Goal: Task Accomplishment & Management: Use online tool/utility

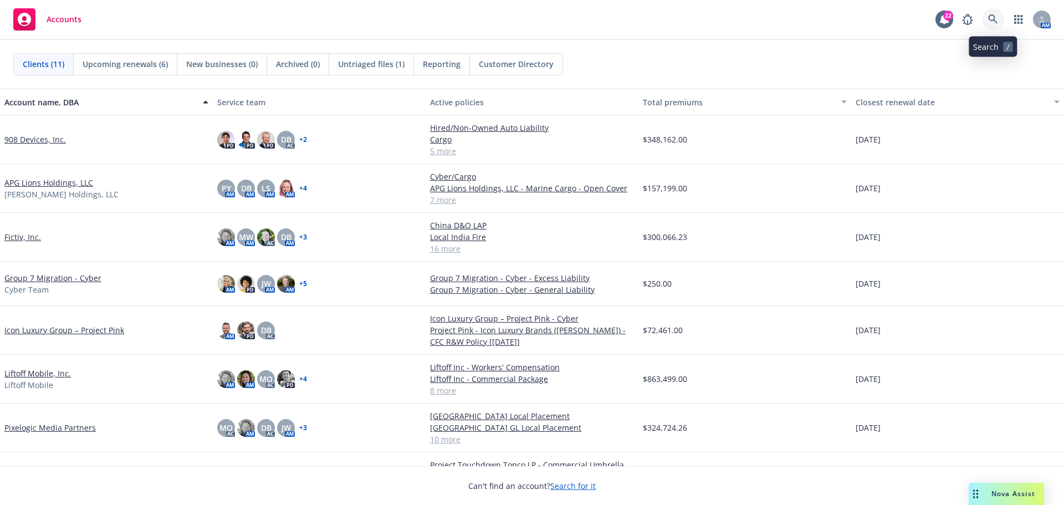
click at [991, 21] on icon at bounding box center [993, 19] width 10 height 10
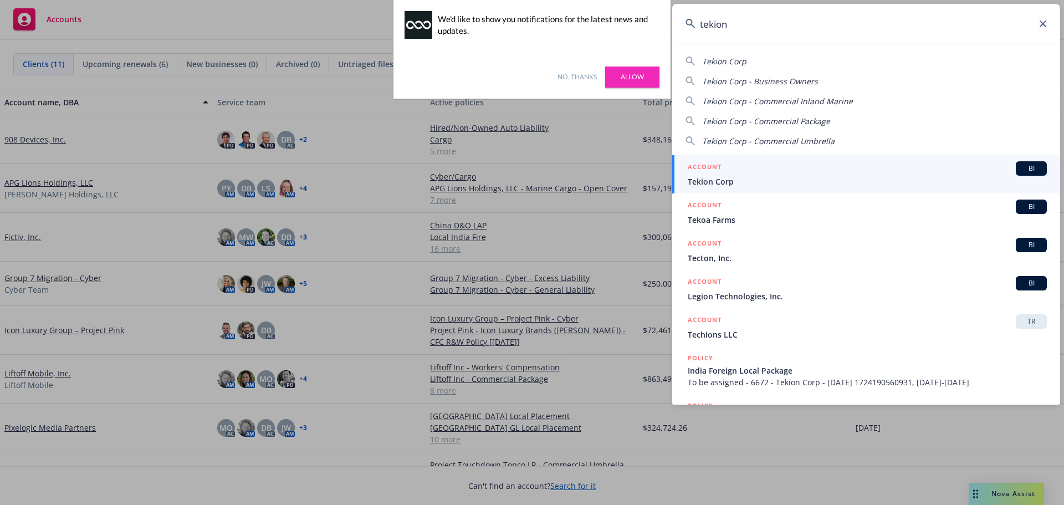
type input "tekion"
click at [747, 171] on div "ACCOUNT BI" at bounding box center [867, 168] width 359 height 14
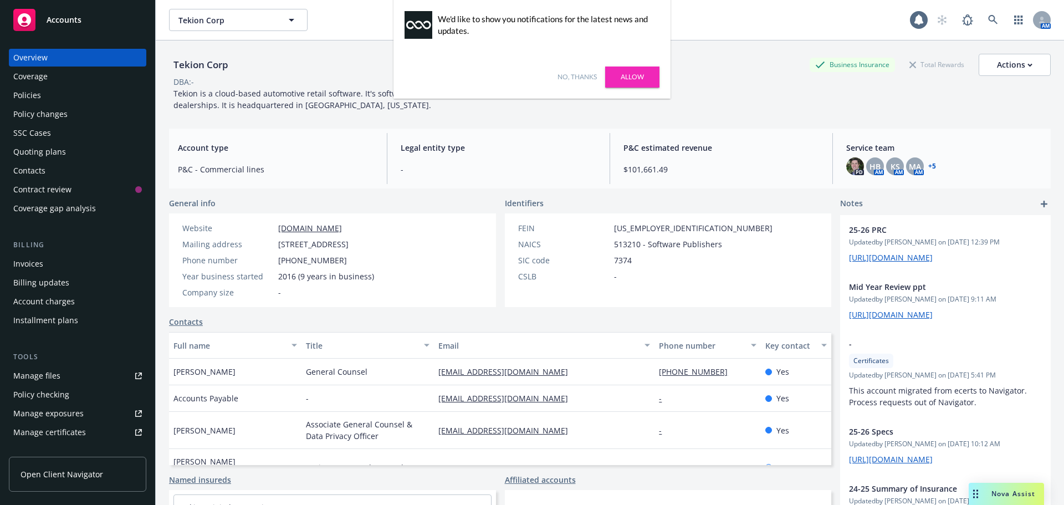
click at [565, 77] on link "No, thanks" at bounding box center [577, 77] width 39 height 10
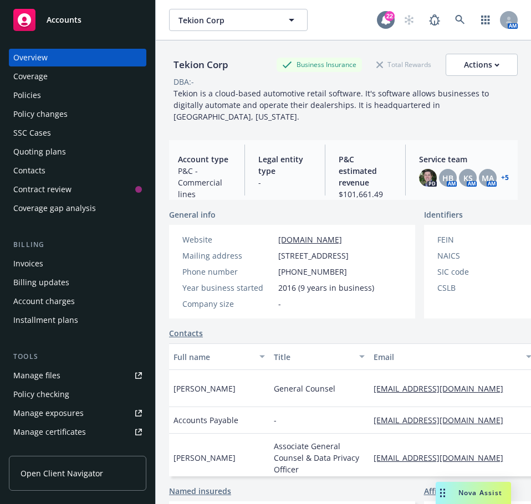
click at [381, 21] on icon at bounding box center [385, 20] width 9 height 10
click at [46, 157] on div "Quoting plans" at bounding box center [39, 152] width 53 height 18
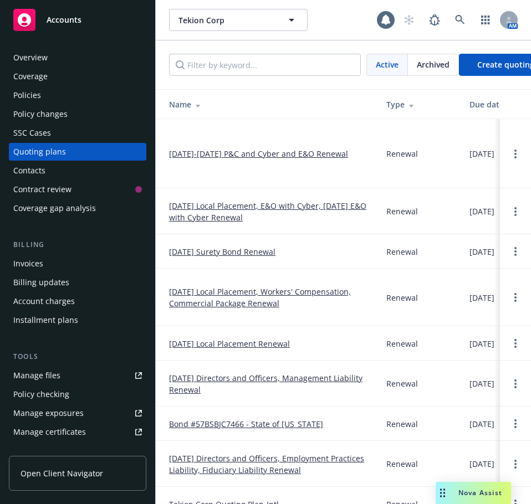
click at [44, 381] on div "Manage files" at bounding box center [36, 376] width 47 height 18
click at [56, 389] on div "Policy checking" at bounding box center [41, 395] width 56 height 18
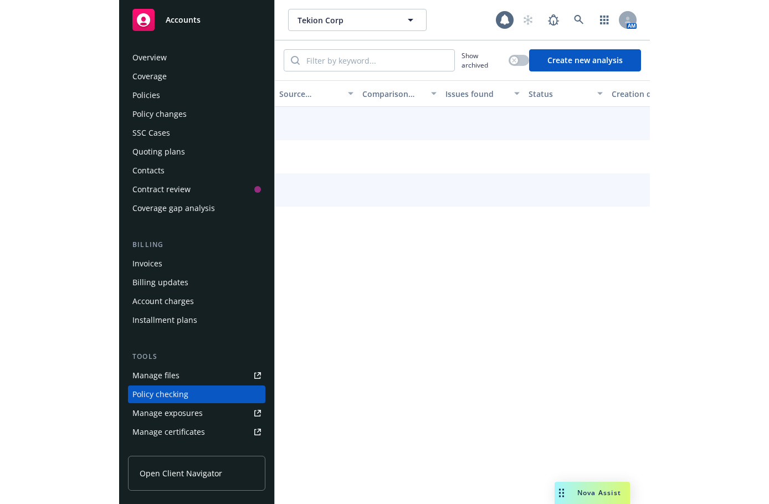
scroll to position [125, 0]
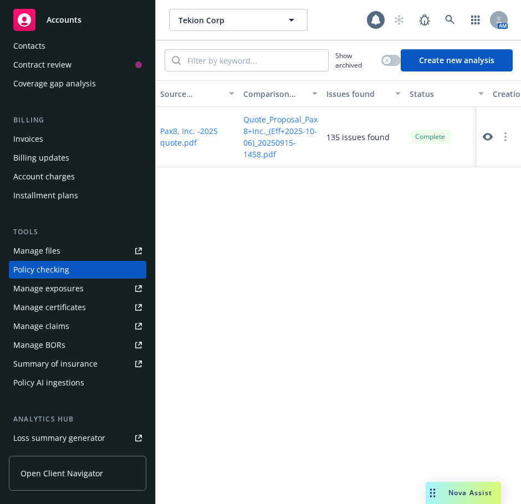
click at [369, 223] on div "Source document Comparison document Issues found Status Creation date Pax8, Inc…" at bounding box center [338, 292] width 365 height 424
drag, startPoint x: 375, startPoint y: 198, endPoint x: 388, endPoint y: 143, distance: 56.5
click at [384, 151] on div "Source document Comparison document Issues found Status Creation date Pax8, Inc…" at bounding box center [338, 292] width 365 height 424
click at [392, 235] on div "Source document Comparison document Issues found Status Creation date Pax8, Inc…" at bounding box center [338, 292] width 365 height 424
click at [436, 68] on button "Create new analysis" at bounding box center [457, 60] width 112 height 22
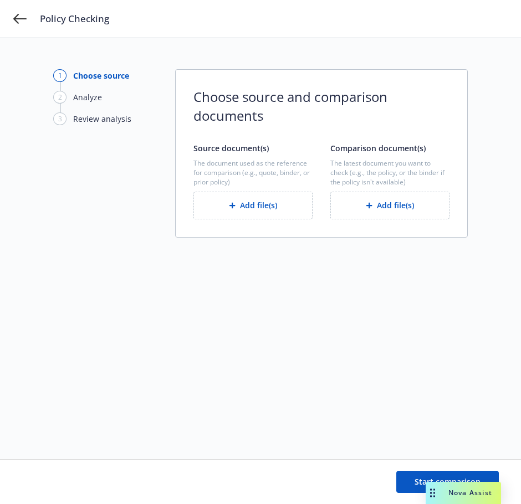
click at [371, 207] on icon "button" at bounding box center [369, 205] width 7 height 7
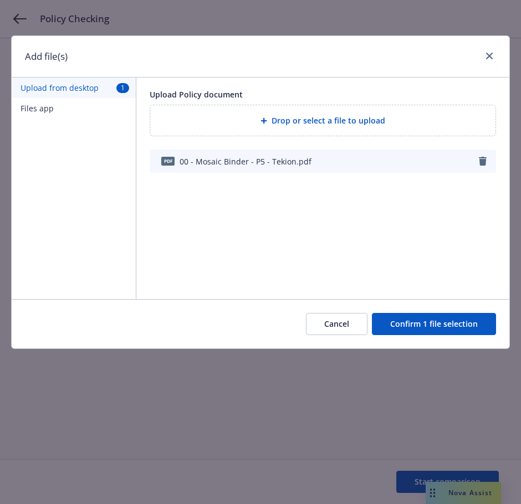
click at [439, 335] on div "Cancel Confirm 1 file selection" at bounding box center [261, 323] width 498 height 49
click at [444, 316] on button "Confirm 1 file selection" at bounding box center [434, 324] width 124 height 22
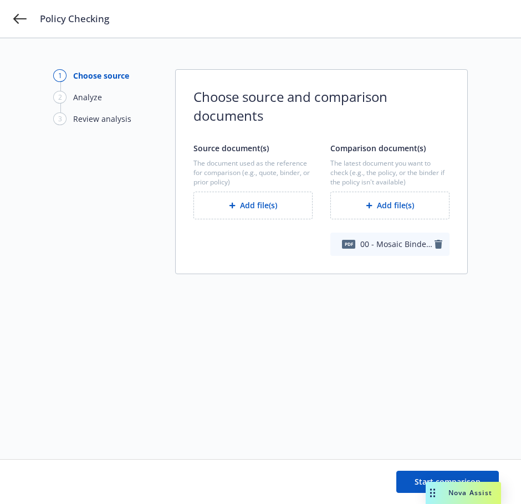
click at [248, 213] on button "Add file(s)" at bounding box center [252, 206] width 119 height 28
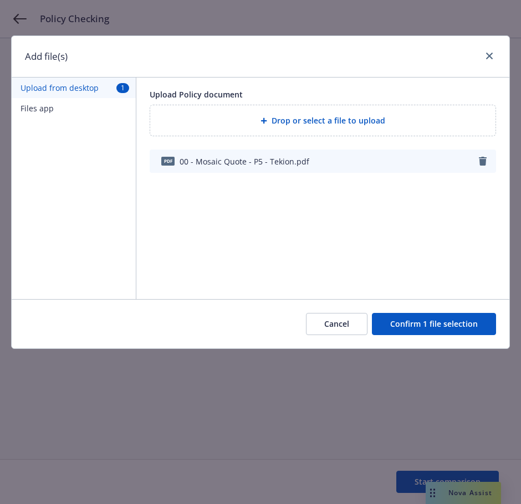
click at [421, 317] on button "Confirm 1 file selection" at bounding box center [434, 324] width 124 height 22
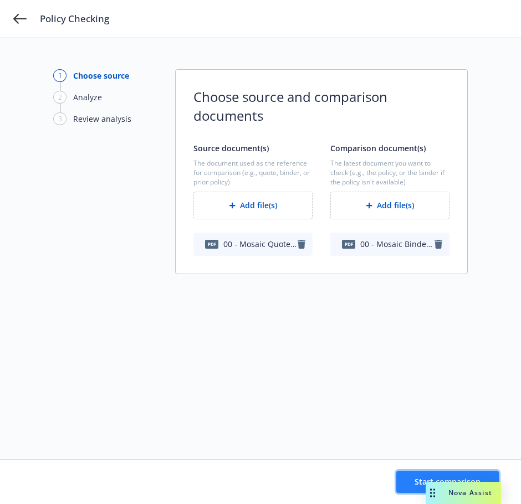
click at [403, 479] on button "Start comparison" at bounding box center [447, 482] width 103 height 22
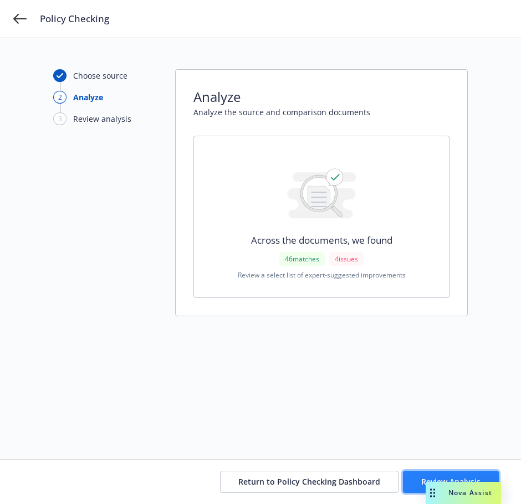
click at [407, 480] on button "Review Analysis" at bounding box center [451, 482] width 96 height 22
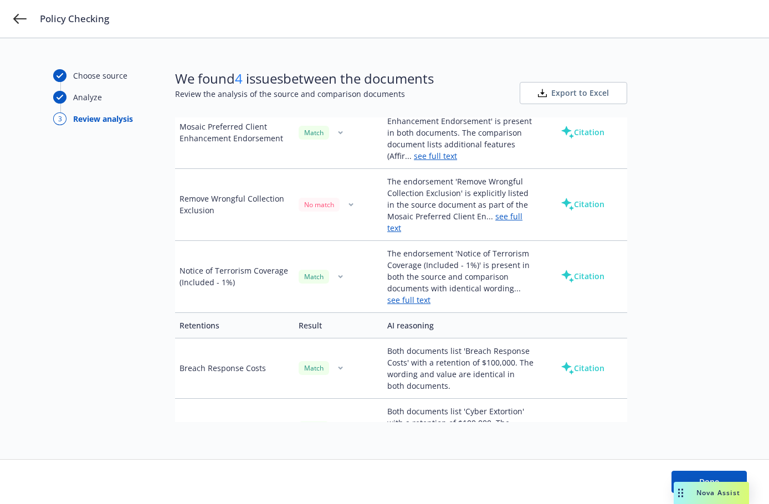
scroll to position [2383, 0]
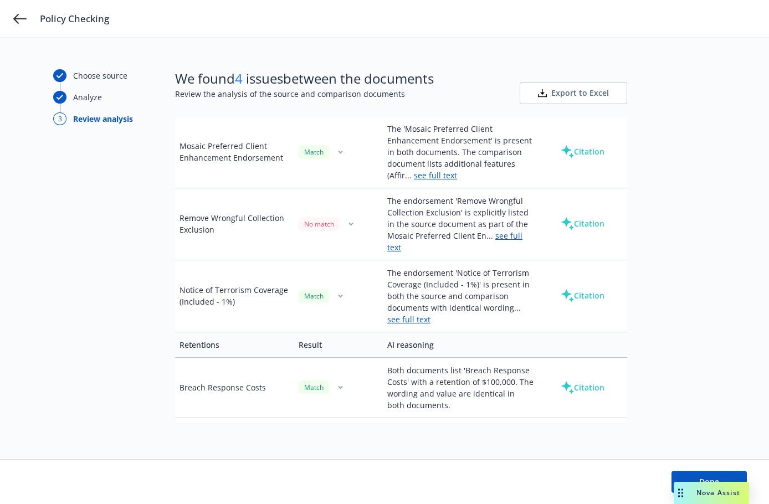
click at [502, 246] on link "see full text" at bounding box center [454, 242] width 135 height 22
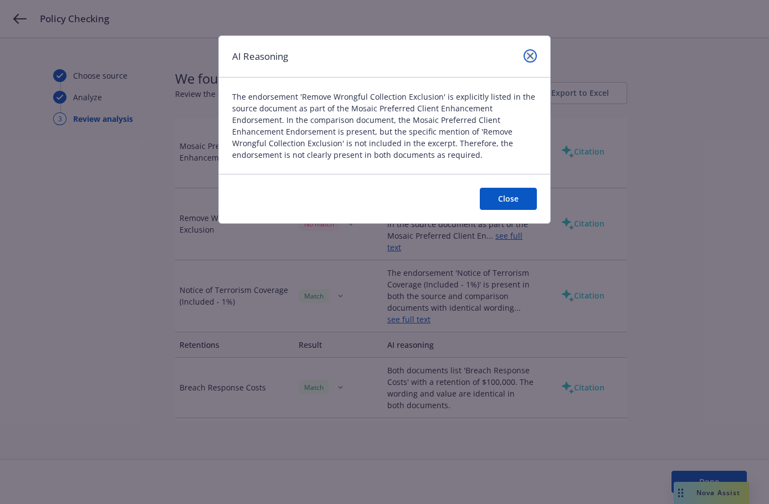
click at [528, 52] on link "close" at bounding box center [530, 55] width 13 height 13
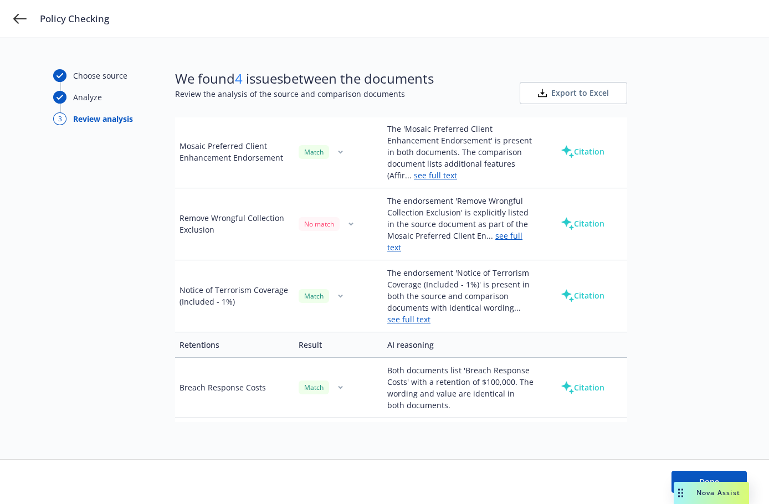
click at [395, 253] on link "see full text" at bounding box center [454, 242] width 135 height 22
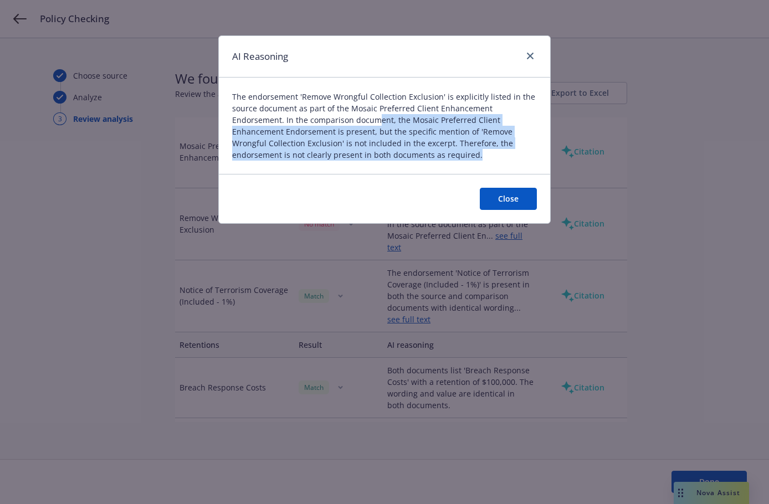
drag, startPoint x: 378, startPoint y: 125, endPoint x: 484, endPoint y: 151, distance: 109.7
click at [484, 151] on span "The endorsement 'Remove Wrongful Collection Exclusion' is explicitly listed in …" at bounding box center [384, 126] width 305 height 70
click at [492, 160] on span "The endorsement 'Remove Wrongful Collection Exclusion' is explicitly listed in …" at bounding box center [384, 126] width 305 height 70
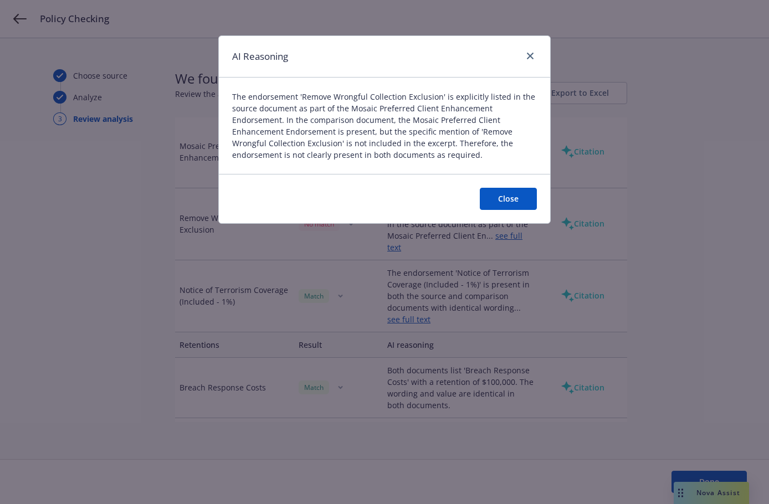
click at [496, 106] on span "The endorsement 'Remove Wrongful Collection Exclusion' is explicitly listed in …" at bounding box center [384, 126] width 305 height 70
click at [526, 63] on div at bounding box center [528, 56] width 18 height 14
click at [526, 60] on link "close" at bounding box center [530, 55] width 13 height 13
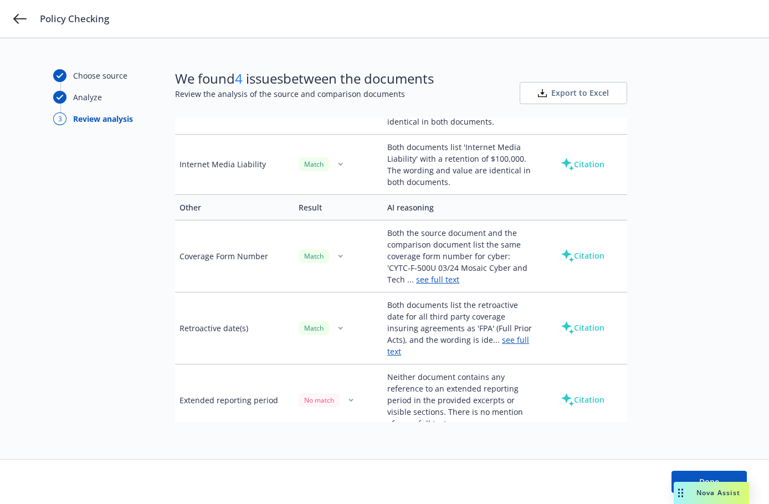
scroll to position [3211, 0]
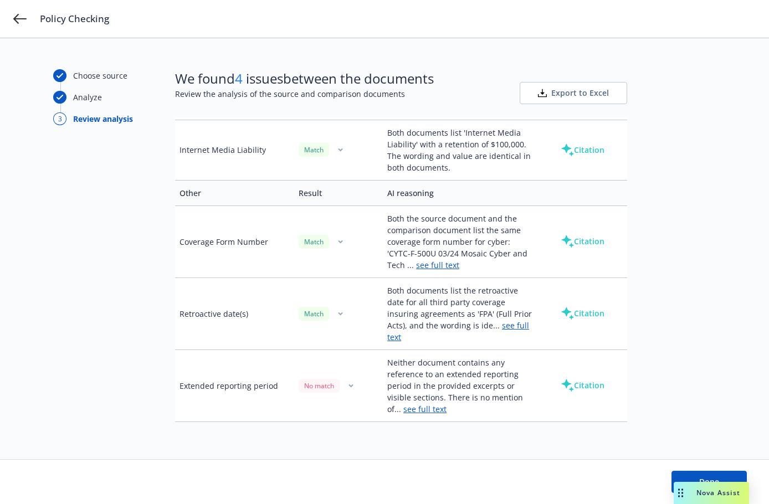
click at [420, 337] on link "see full text" at bounding box center [458, 331] width 142 height 22
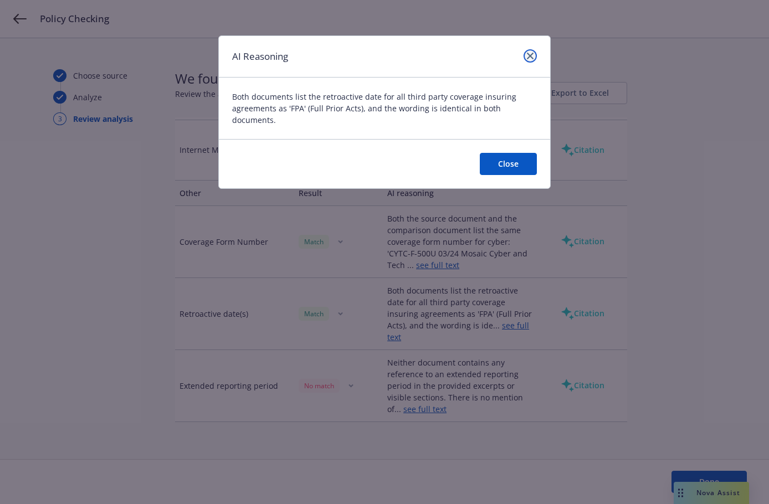
click at [531, 50] on link "close" at bounding box center [530, 55] width 13 height 13
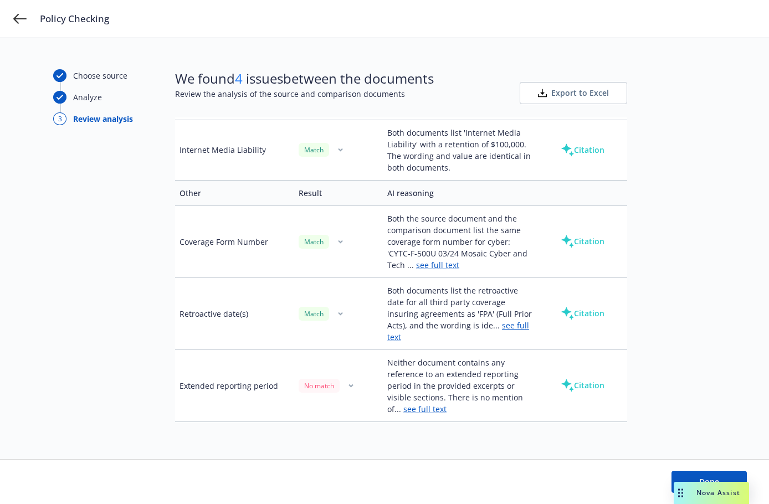
click at [448, 47] on div "Choose source Analyze 3 Review analysis We found 4 issues between the documents…" at bounding box center [384, 271] width 769 height 466
click at [23, 24] on icon at bounding box center [19, 18] width 13 height 13
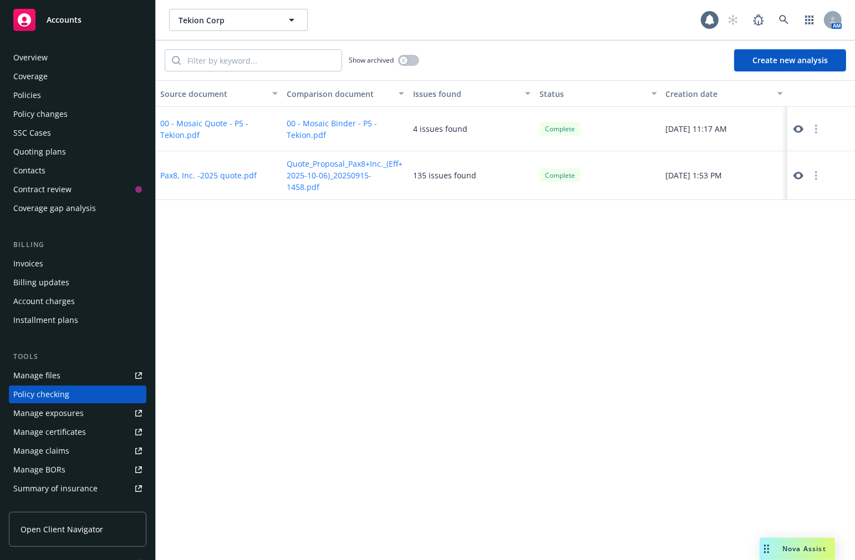
click at [50, 155] on div "Quoting plans" at bounding box center [39, 152] width 53 height 18
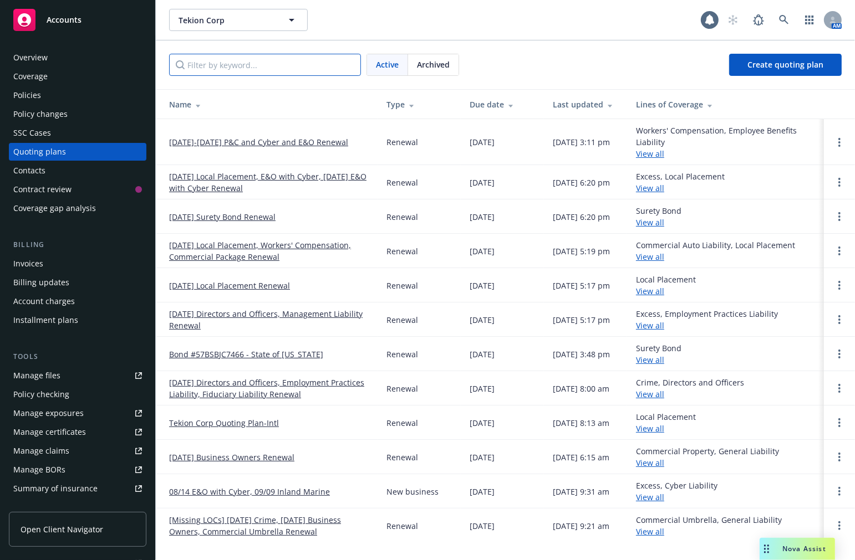
click at [230, 67] on input "Filter by keyword..." at bounding box center [265, 65] width 192 height 22
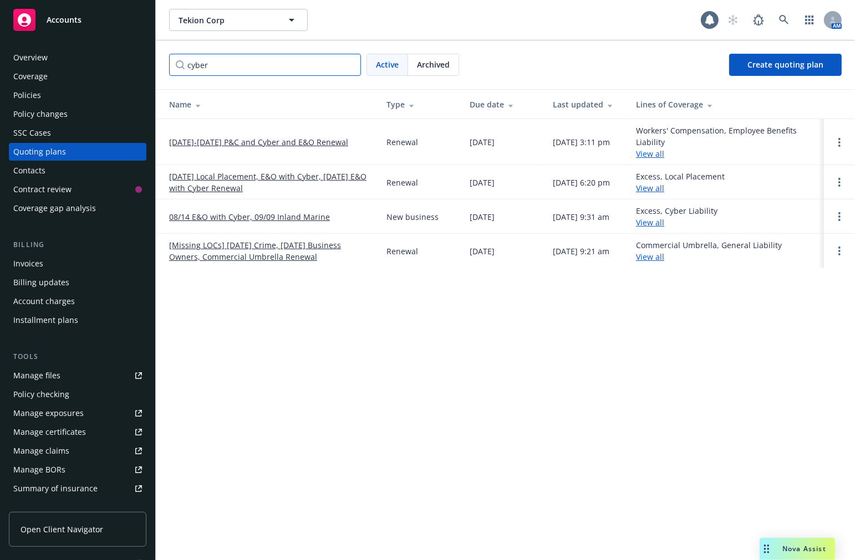
type input "cyber"
click at [228, 145] on link "[DATE]-[DATE] P&C and Cyber and E&O Renewal" at bounding box center [258, 142] width 179 height 12
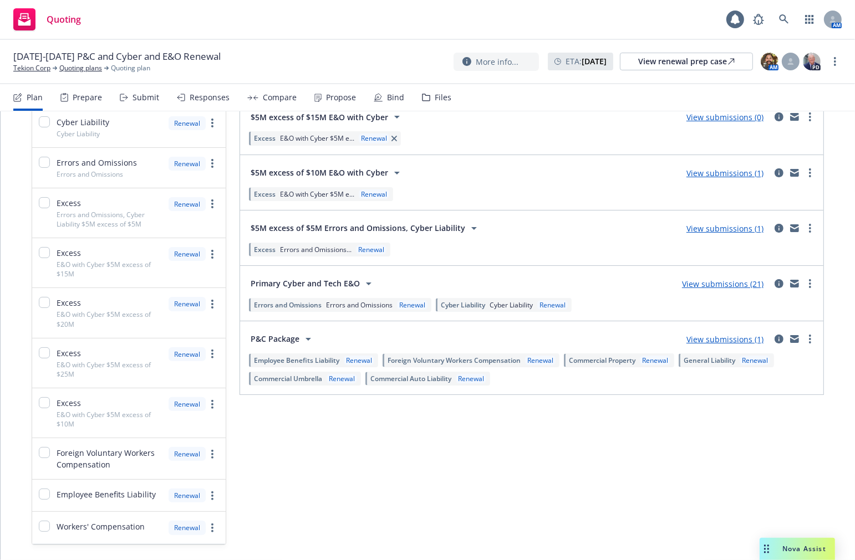
scroll to position [234, 0]
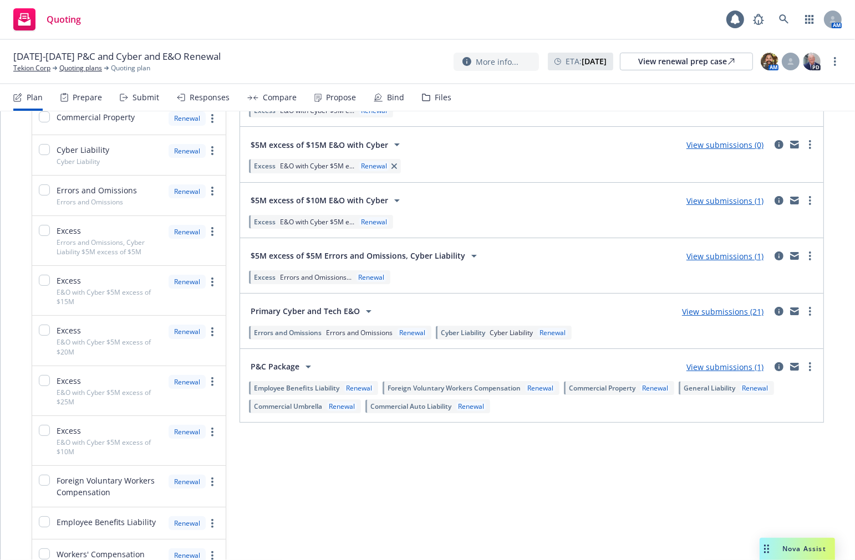
click at [696, 253] on link "View submissions (1)" at bounding box center [724, 256] width 77 height 11
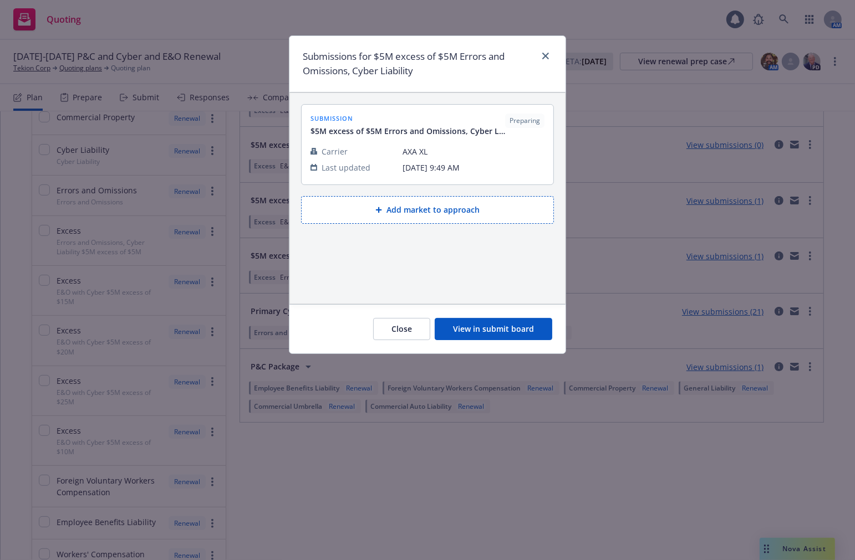
click at [467, 337] on button "View in submit board" at bounding box center [492, 329] width 117 height 22
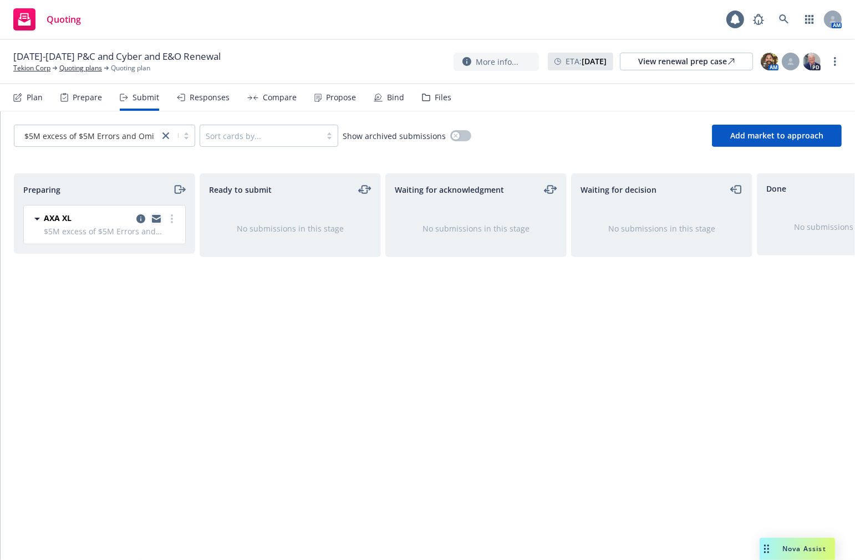
click at [158, 220] on icon "copy logging email" at bounding box center [156, 220] width 9 height 5
click at [73, 70] on link "Quoting plans" at bounding box center [80, 68] width 43 height 10
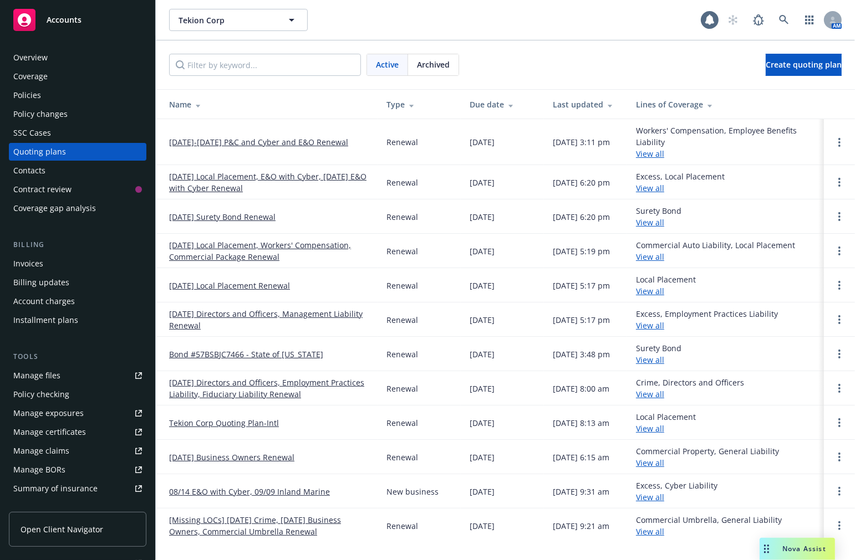
click at [261, 137] on link "[DATE]-[DATE] P&C and Cyber and E&O Renewal" at bounding box center [258, 142] width 179 height 12
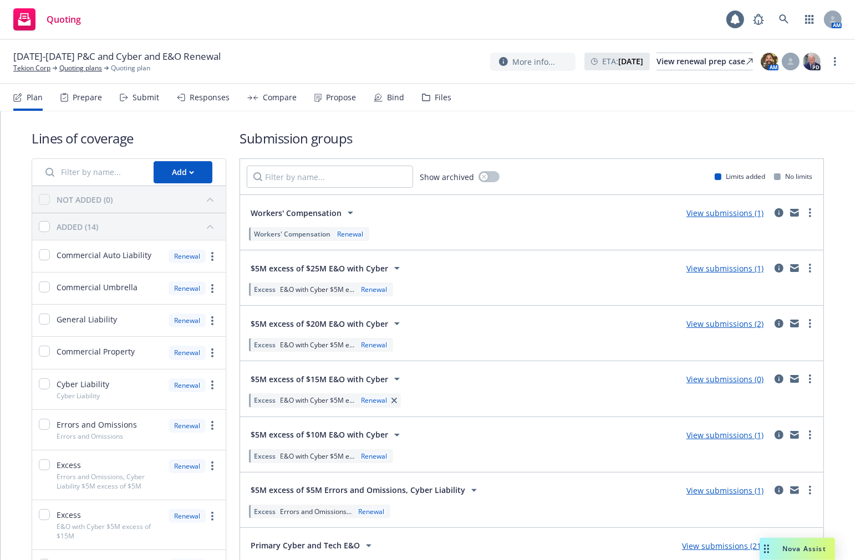
click at [735, 382] on link "View submissions (0)" at bounding box center [724, 379] width 77 height 11
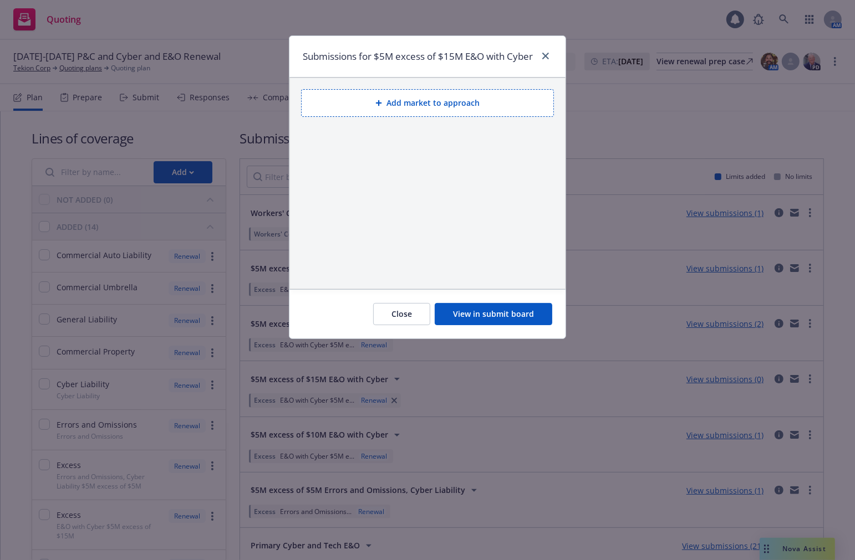
click at [477, 323] on button "View in submit board" at bounding box center [492, 314] width 117 height 22
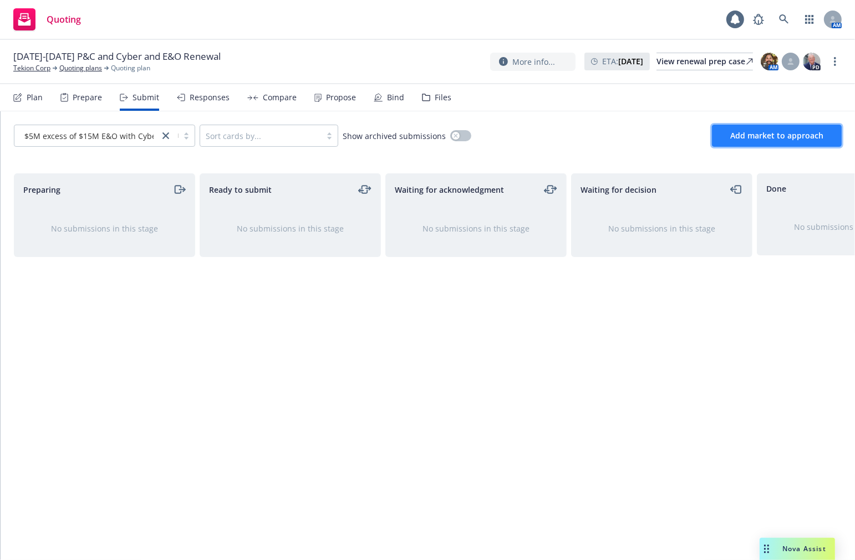
click at [744, 142] on button "Add market to approach" at bounding box center [777, 136] width 130 height 22
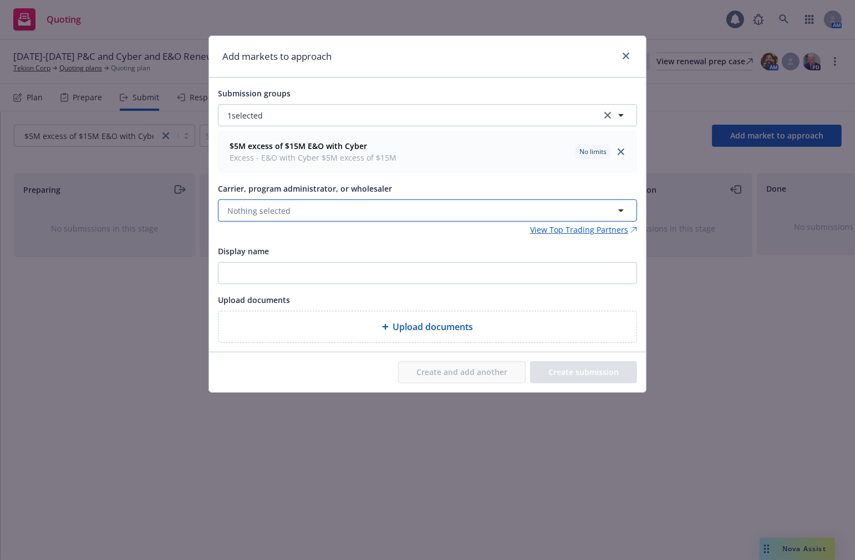
click at [411, 211] on button "Nothing selected" at bounding box center [427, 211] width 419 height 22
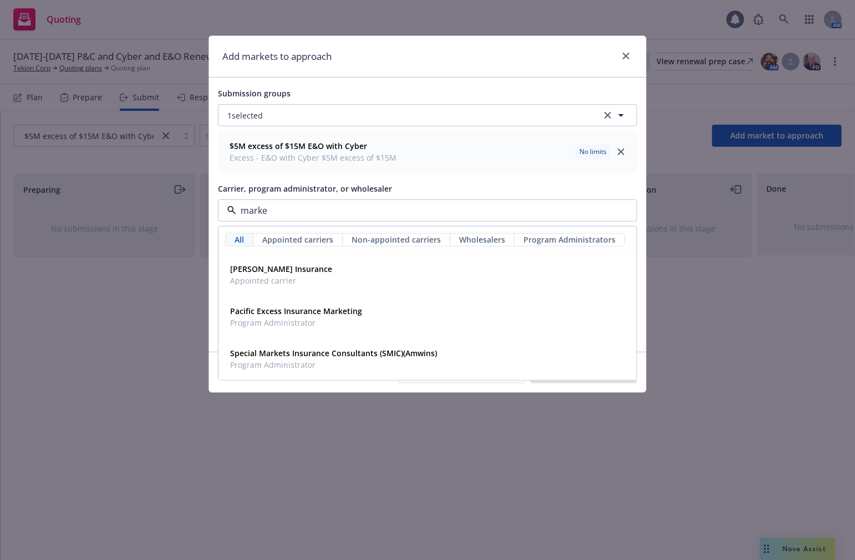
type input "markel"
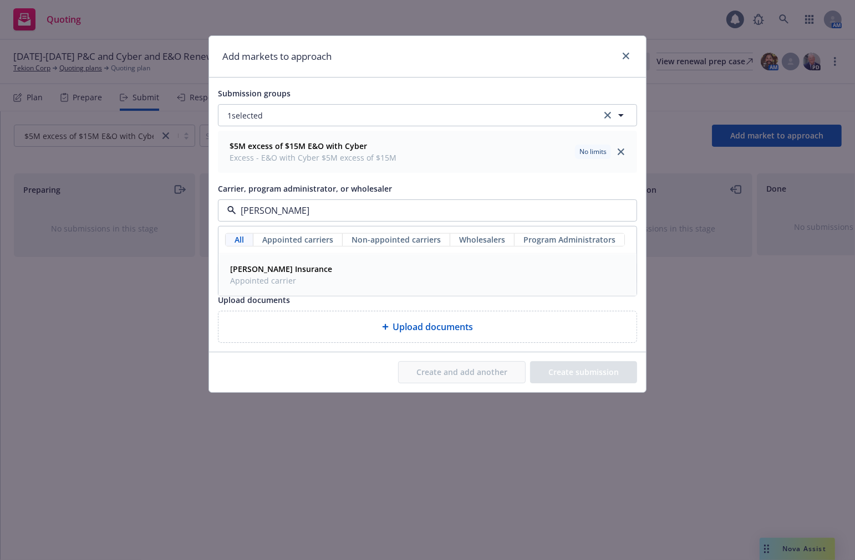
drag, startPoint x: 362, startPoint y: 272, endPoint x: 382, endPoint y: 273, distance: 20.0
click at [362, 272] on div "Markel Insurance Appointed carrier" at bounding box center [427, 275] width 403 height 28
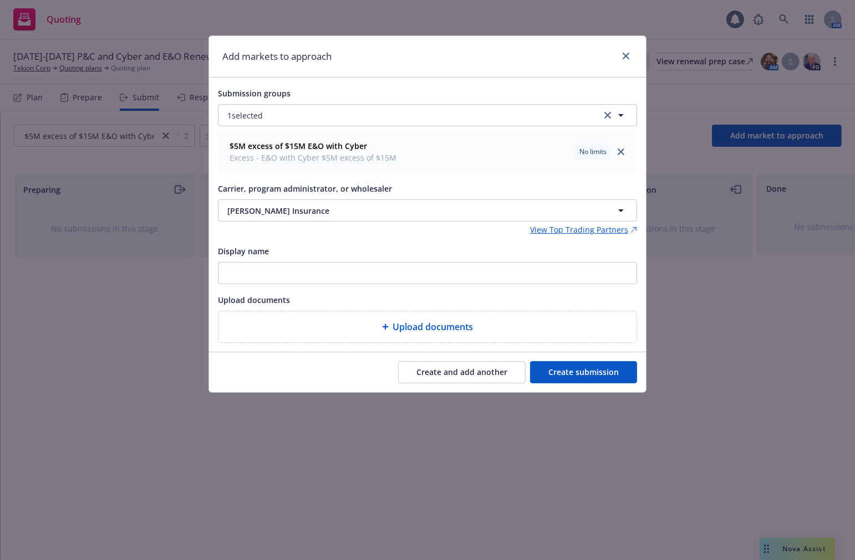
click at [564, 366] on button "Create submission" at bounding box center [583, 372] width 107 height 22
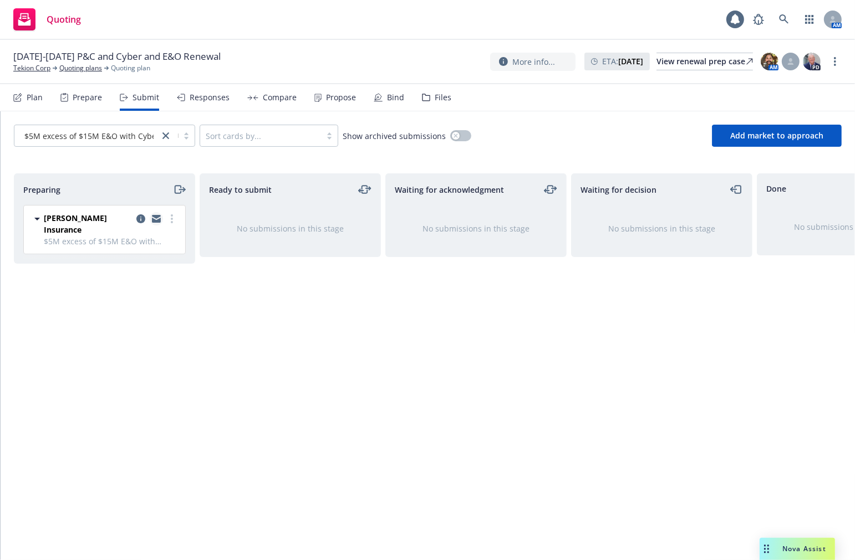
click at [156, 222] on icon "copy logging email" at bounding box center [156, 220] width 9 height 5
click at [88, 67] on link "Quoting plans" at bounding box center [80, 68] width 43 height 10
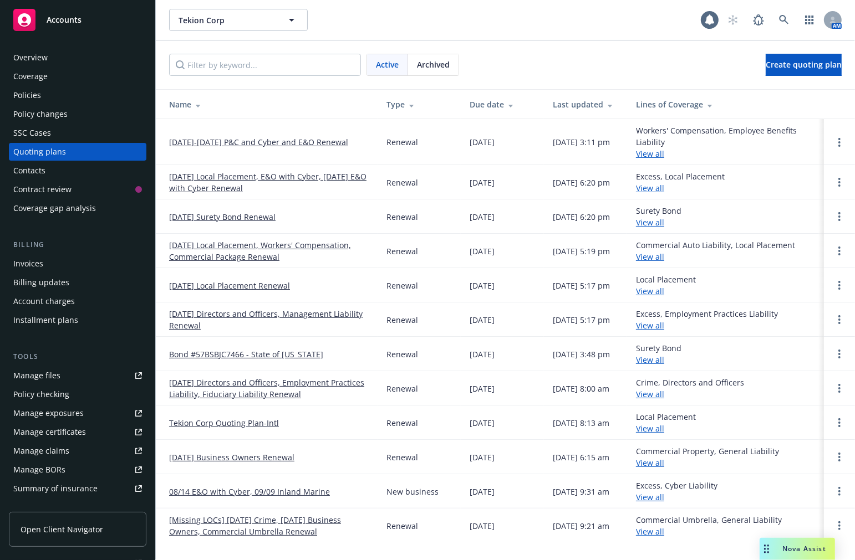
click at [46, 397] on div "Policy checking" at bounding box center [41, 395] width 56 height 18
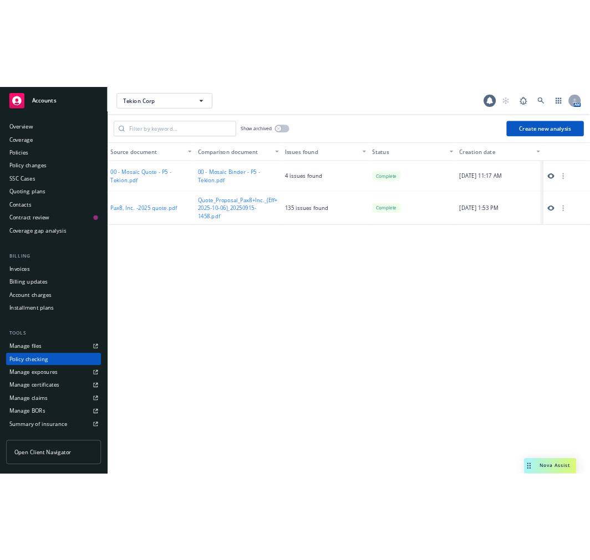
scroll to position [96, 0]
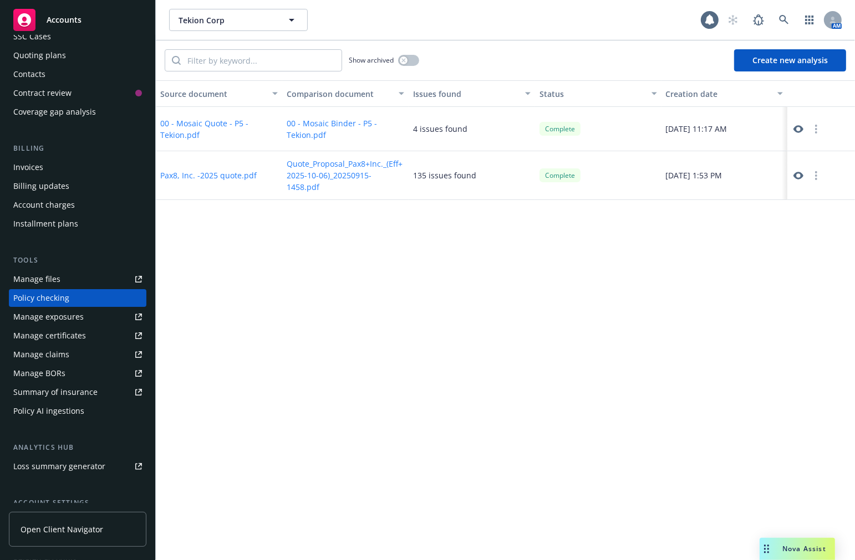
click at [749, 63] on button "Create new analysis" at bounding box center [790, 60] width 112 height 22
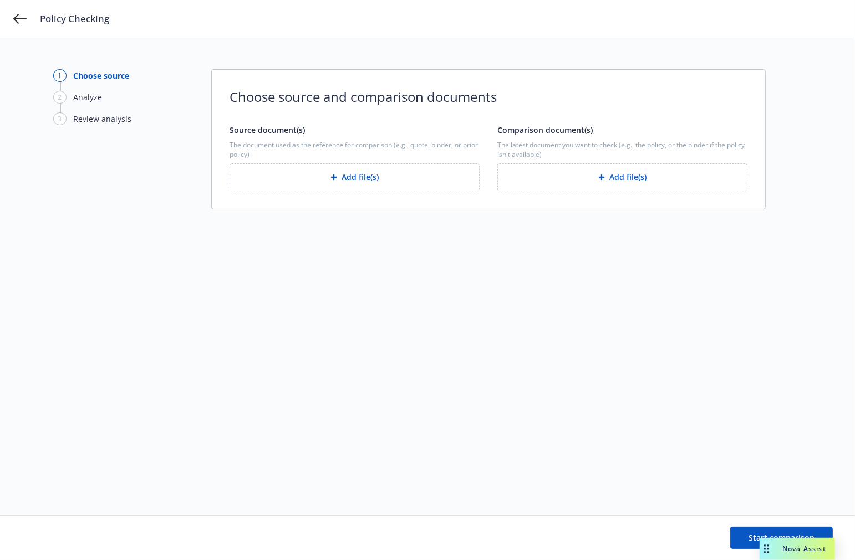
click at [593, 183] on button "Add file(s)" at bounding box center [622, 177] width 250 height 28
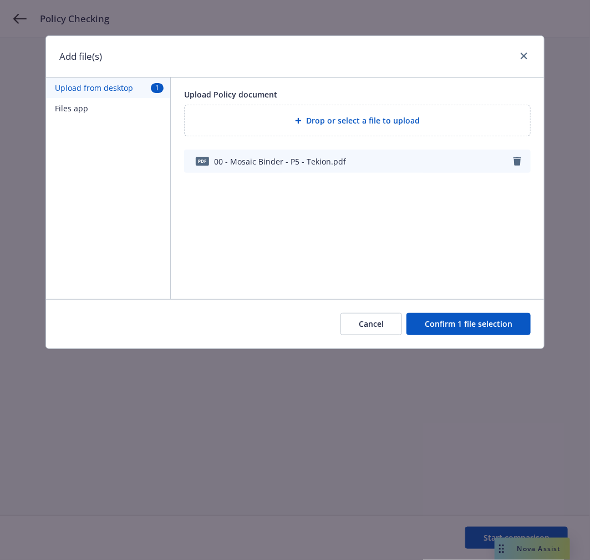
drag, startPoint x: 439, startPoint y: 255, endPoint x: 483, endPoint y: 303, distance: 64.8
click at [482, 302] on div "Add file(s) Upload from desktop 1 Files app Upload Policy document Drop or sele…" at bounding box center [294, 192] width 499 height 314
click at [488, 325] on button "Confirm 1 file selection" at bounding box center [468, 324] width 124 height 22
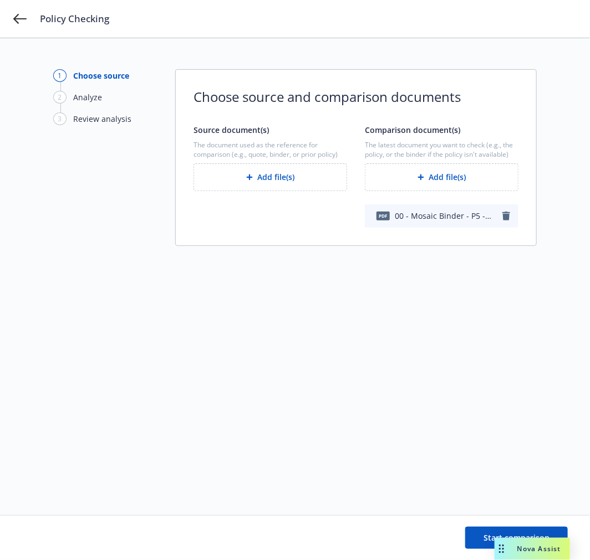
click at [236, 178] on button "Add file(s)" at bounding box center [270, 177] width 154 height 28
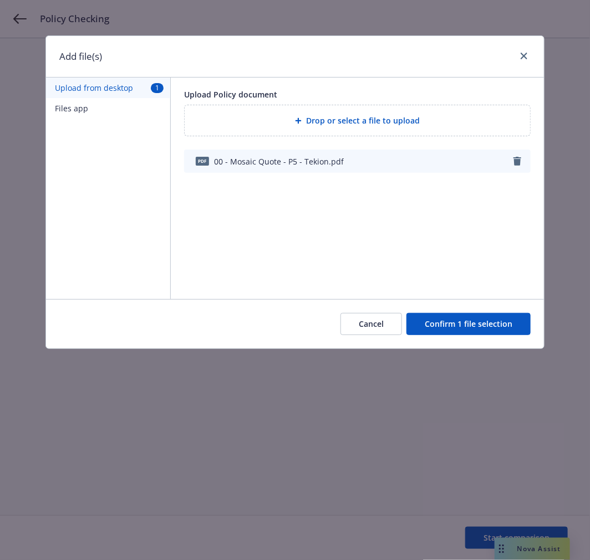
click at [471, 327] on button "Confirm 1 file selection" at bounding box center [468, 324] width 124 height 22
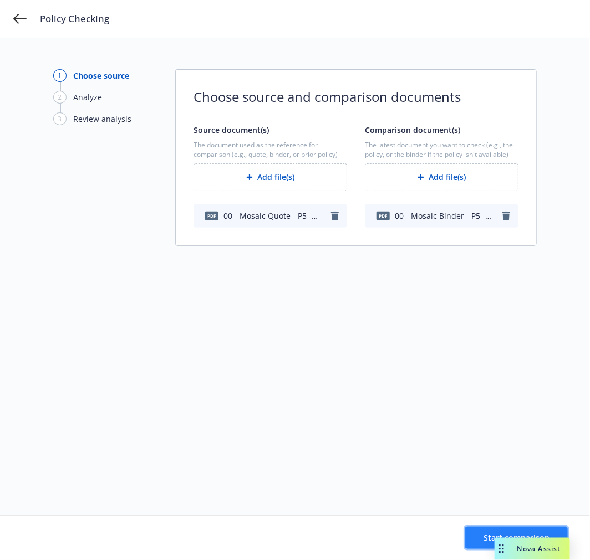
click at [479, 535] on button "Start comparison" at bounding box center [516, 538] width 103 height 22
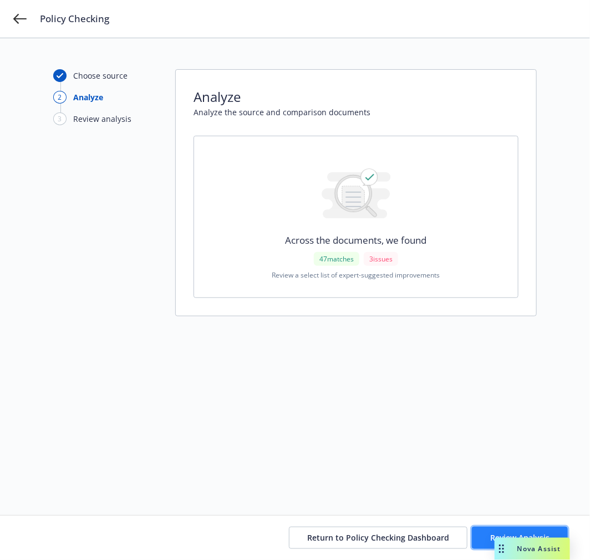
click at [492, 536] on span "Review Analysis" at bounding box center [519, 538] width 59 height 11
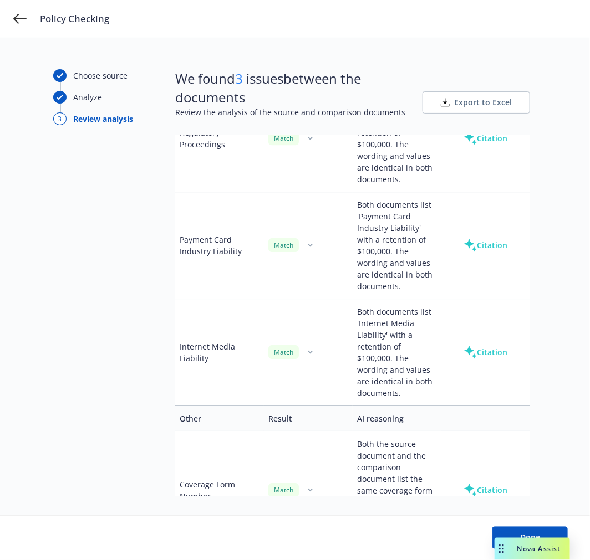
scroll to position [5239, 0]
